Goal: Navigation & Orientation: Find specific page/section

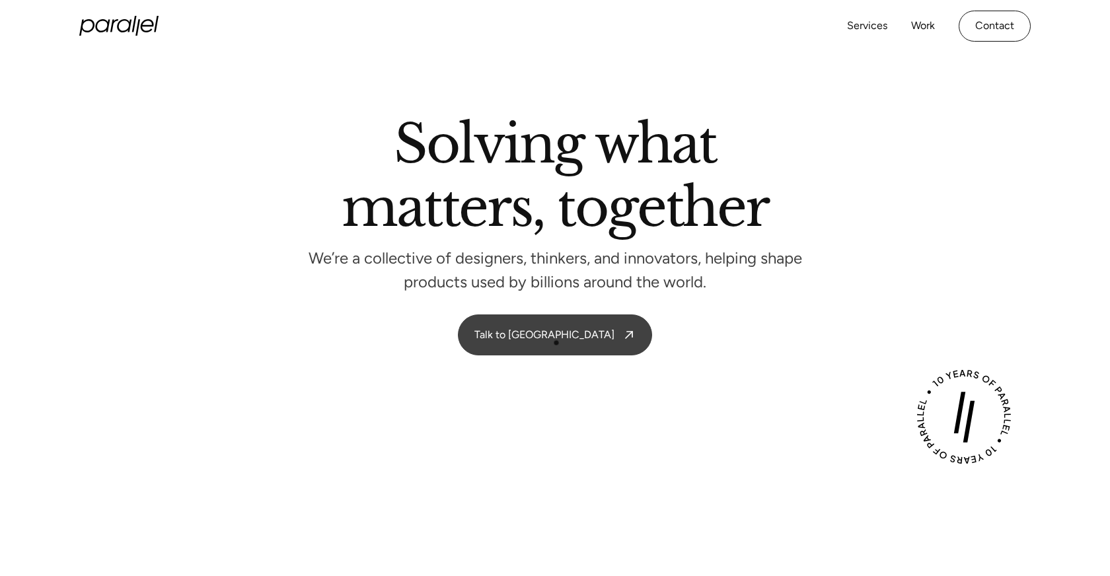
click at [557, 343] on link "Talk to [GEOGRAPHIC_DATA]" at bounding box center [555, 335] width 193 height 40
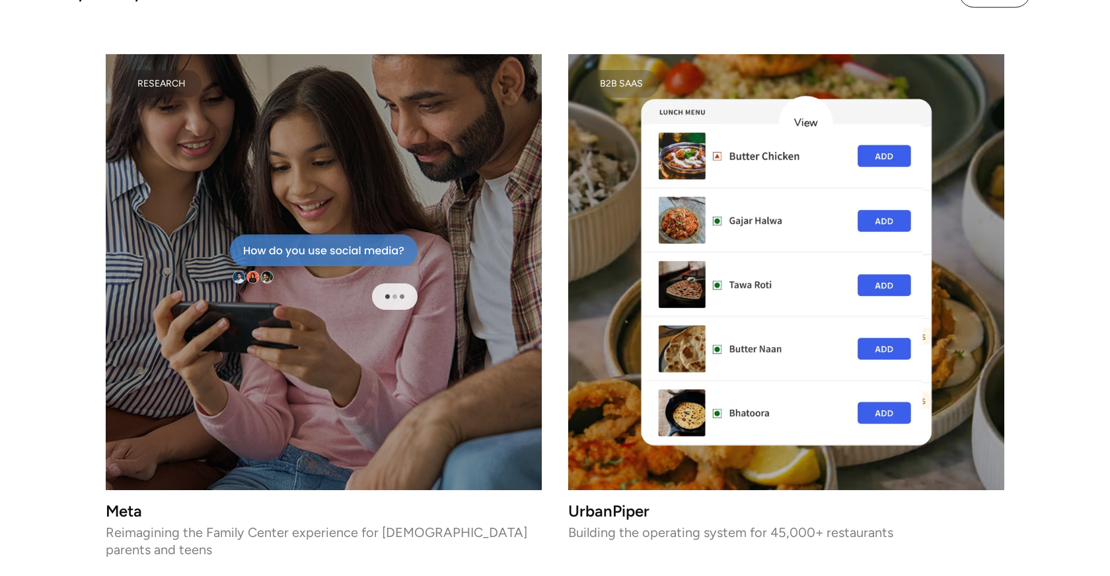
scroll to position [2128, 0]
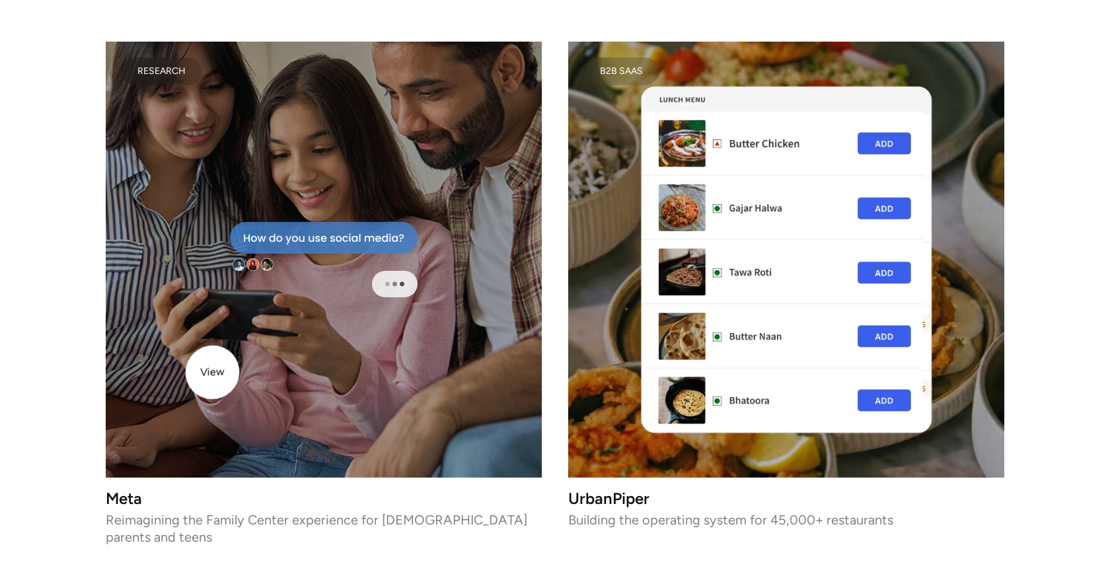
click at [211, 374] on div at bounding box center [324, 260] width 436 height 436
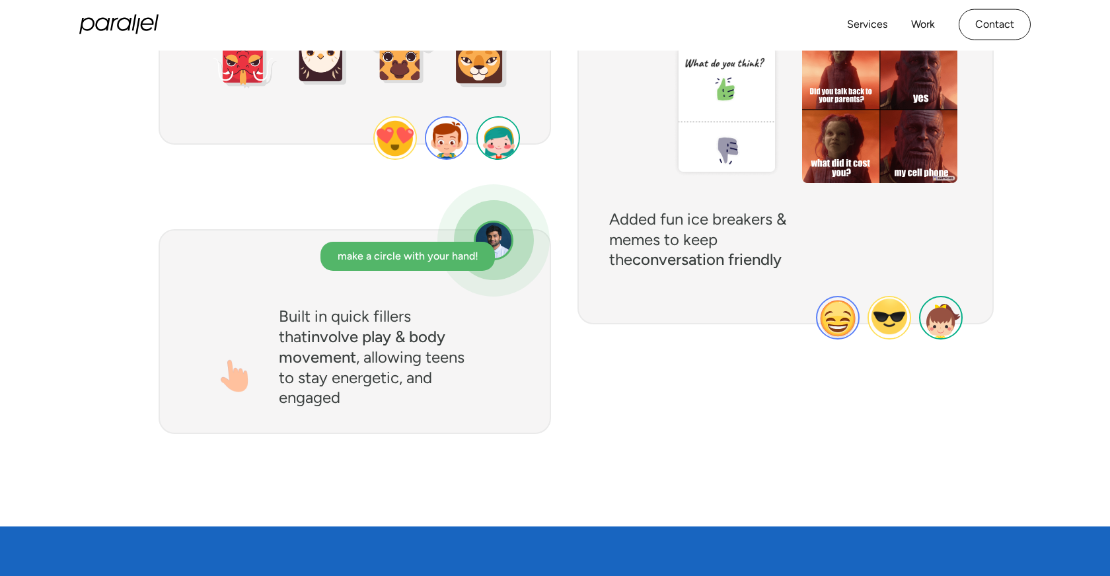
scroll to position [5399, 0]
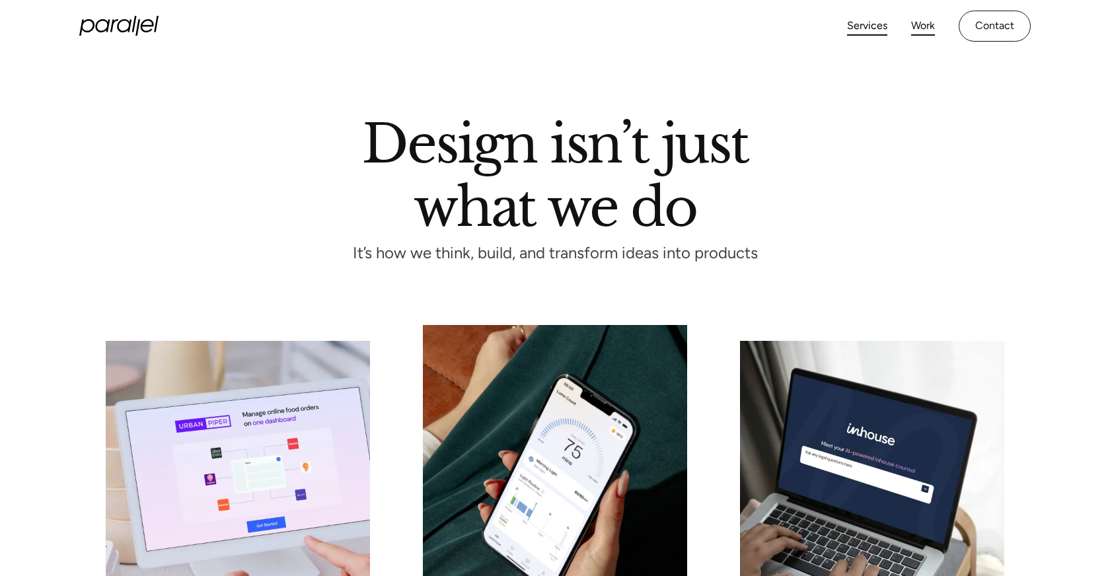
click at [917, 28] on link "Work" at bounding box center [923, 26] width 24 height 19
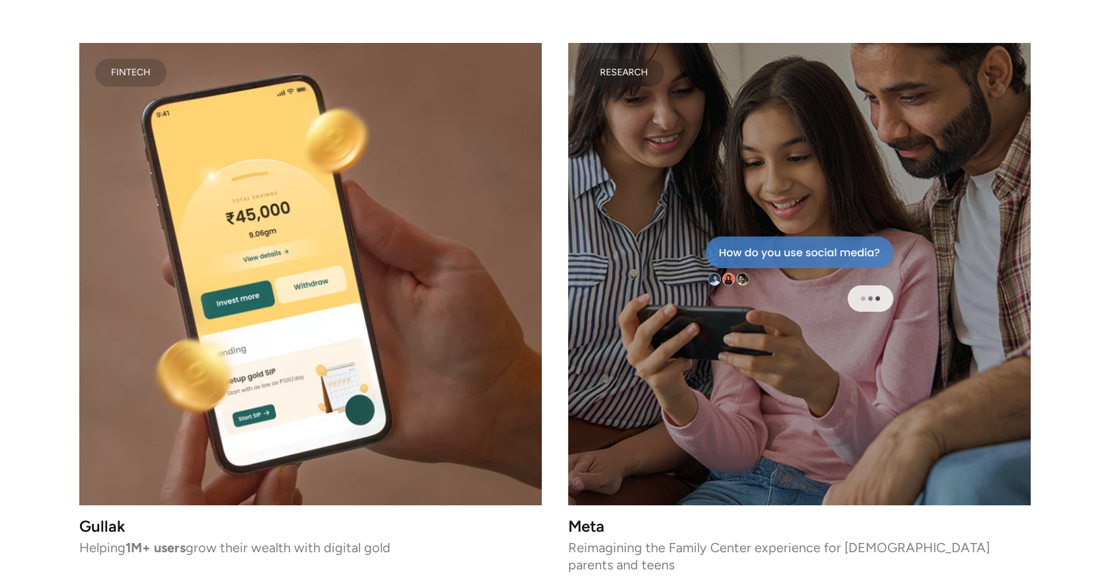
scroll to position [4977, 0]
